Goal: Find specific page/section: Find specific page/section

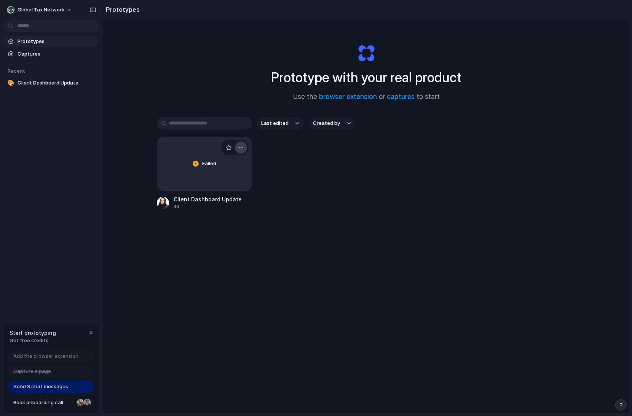
click at [240, 149] on div "button" at bounding box center [241, 148] width 6 height 6
click at [280, 166] on div "Open in new tab Rename Copy link Delete" at bounding box center [316, 208] width 632 height 416
click at [43, 81] on span "Client Dashboard Update" at bounding box center [57, 83] width 78 height 8
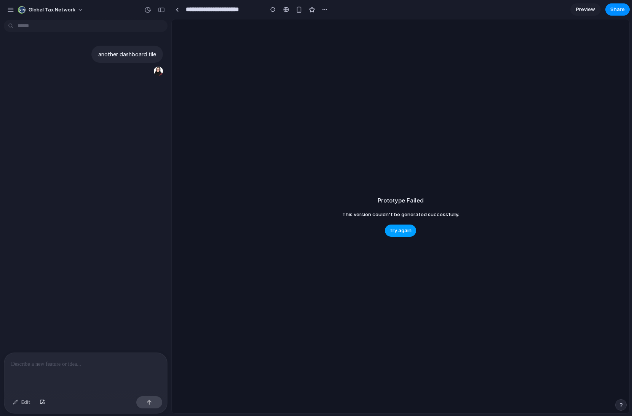
click at [398, 231] on span "Try again" at bounding box center [401, 231] width 22 height 8
